Goal: Entertainment & Leisure: Consume media (video, audio)

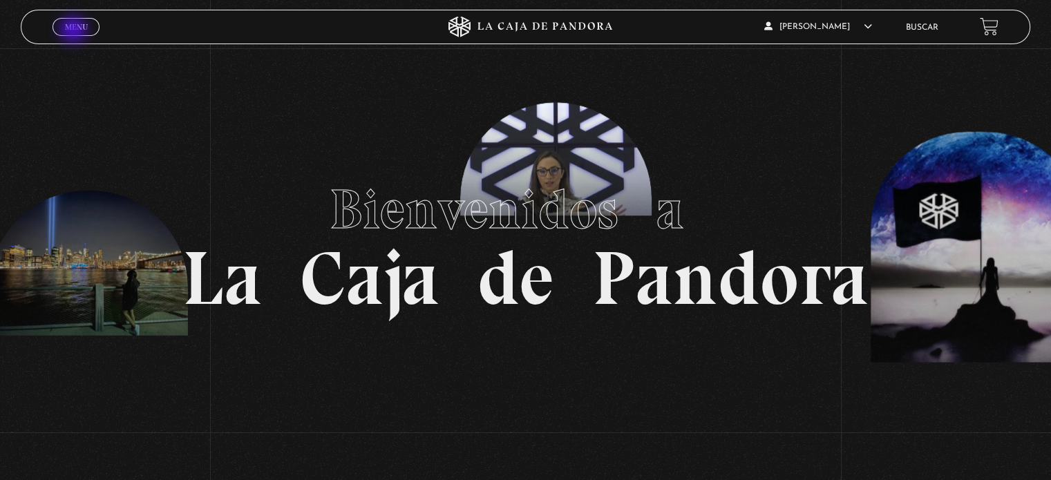
click at [75, 31] on span "Menu" at bounding box center [76, 27] width 23 height 8
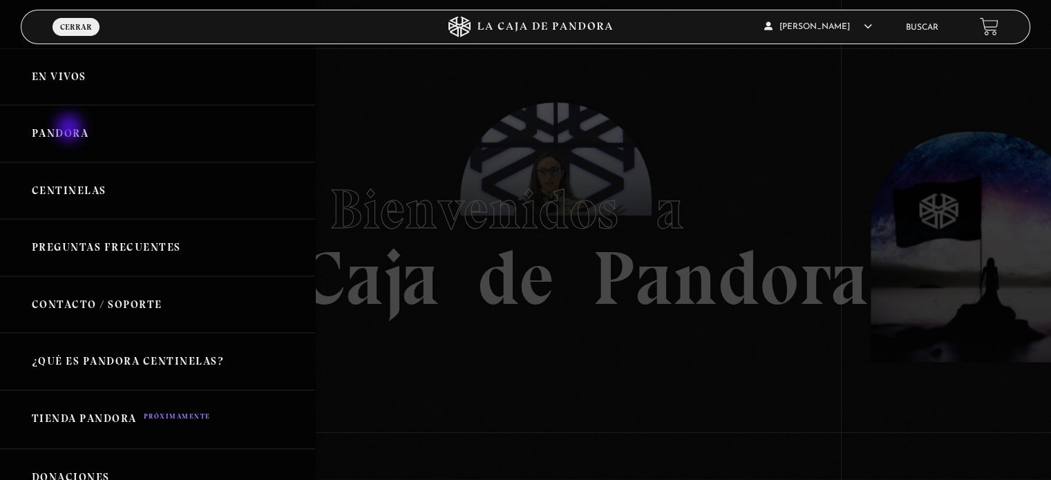
click at [70, 129] on link "Pandora" at bounding box center [157, 133] width 315 height 57
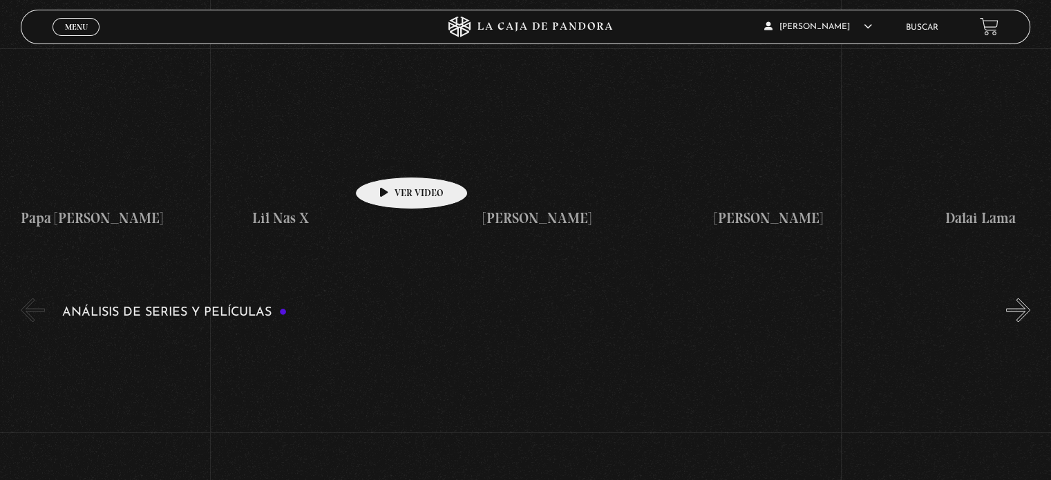
scroll to position [2626, 0]
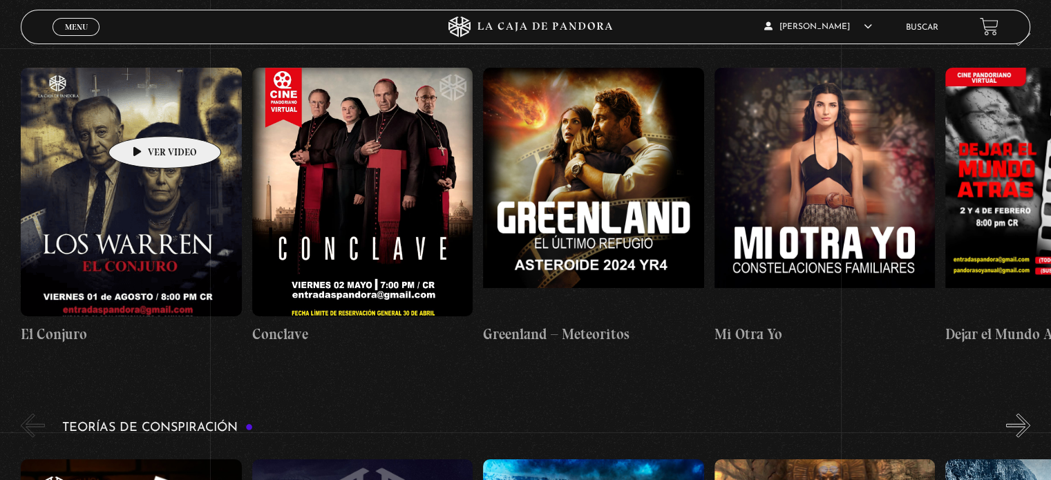
click at [143, 115] on figure at bounding box center [131, 191] width 220 height 249
click at [141, 142] on figure at bounding box center [131, 191] width 220 height 249
click at [141, 141] on figure at bounding box center [131, 191] width 220 height 249
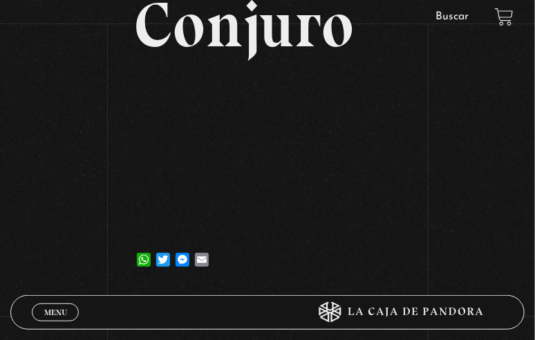
scroll to position [207, 0]
